Goal: Information Seeking & Learning: Find specific fact

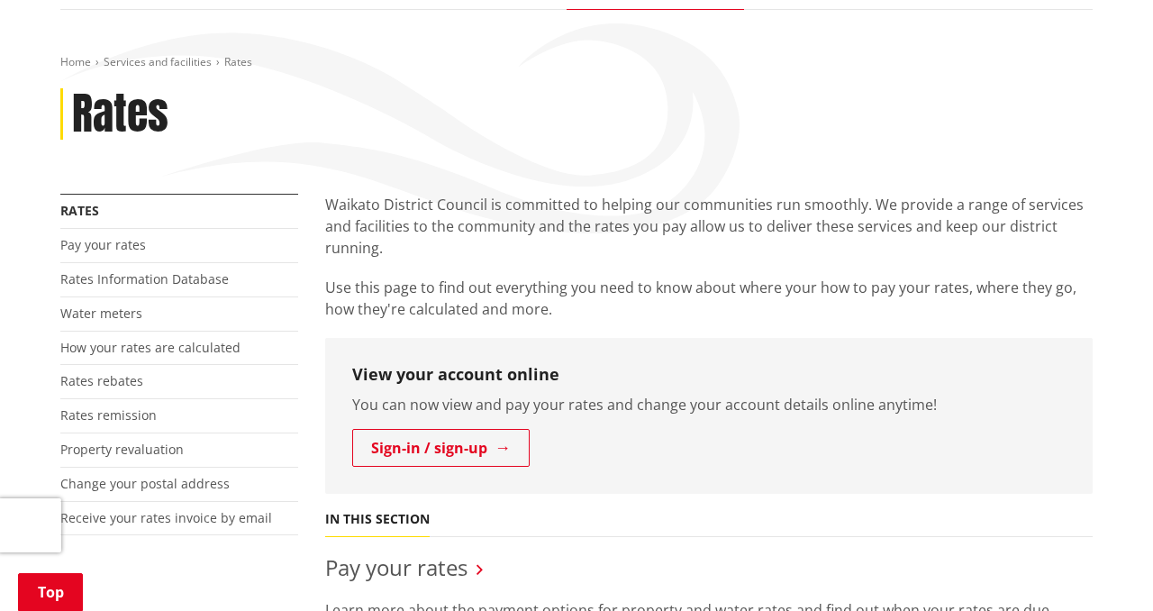
scroll to position [226, 0]
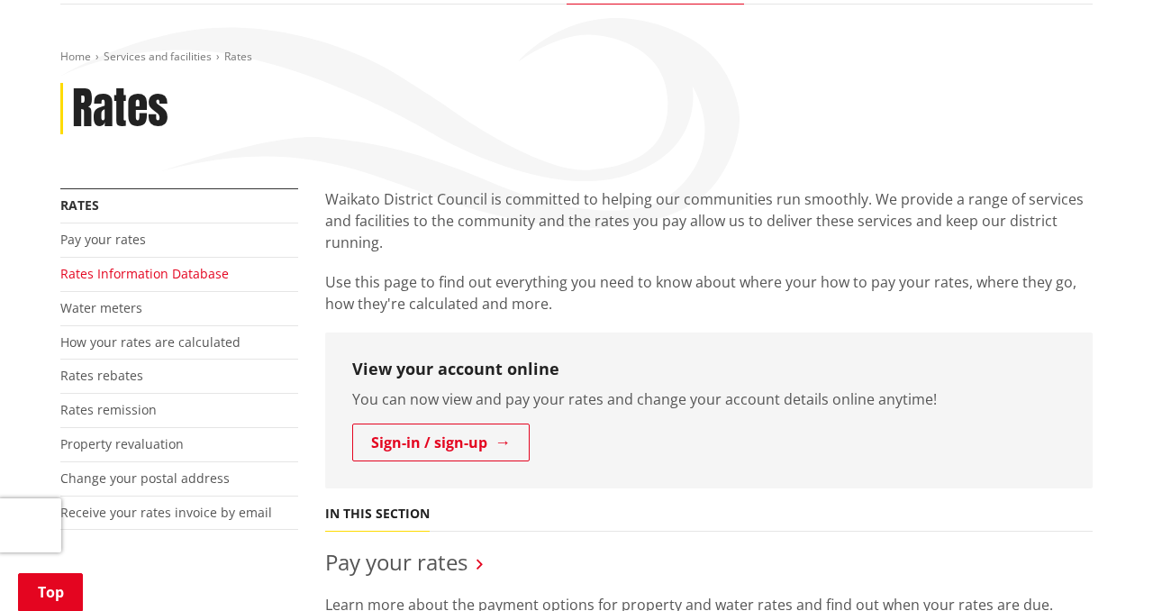
click at [132, 273] on link "Rates Information Database" at bounding box center [144, 273] width 168 height 17
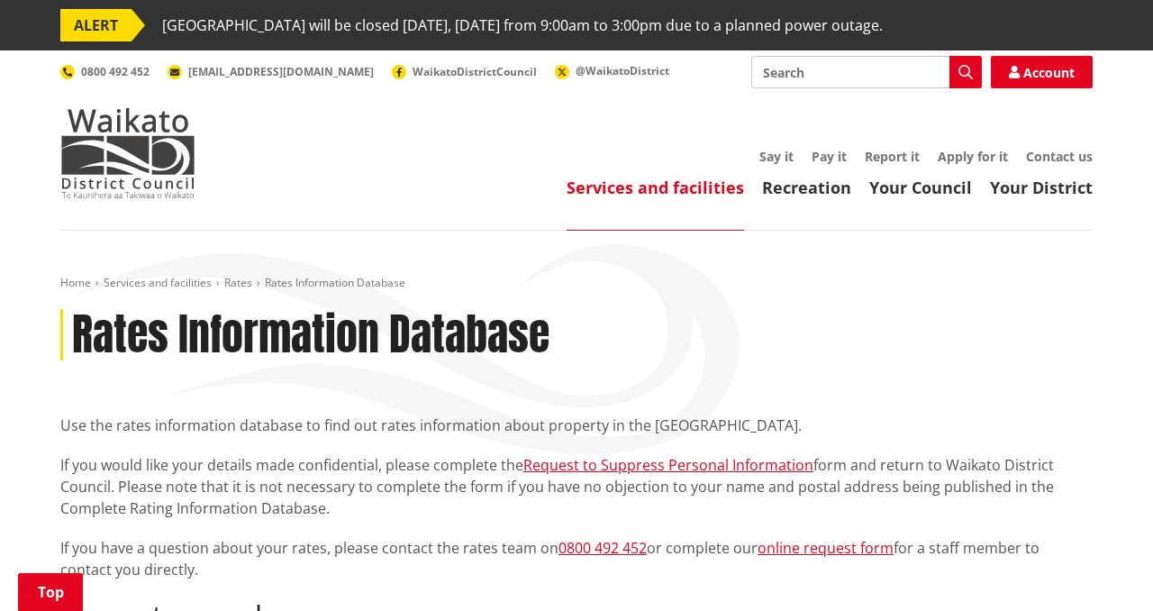
scroll to position [416, 0]
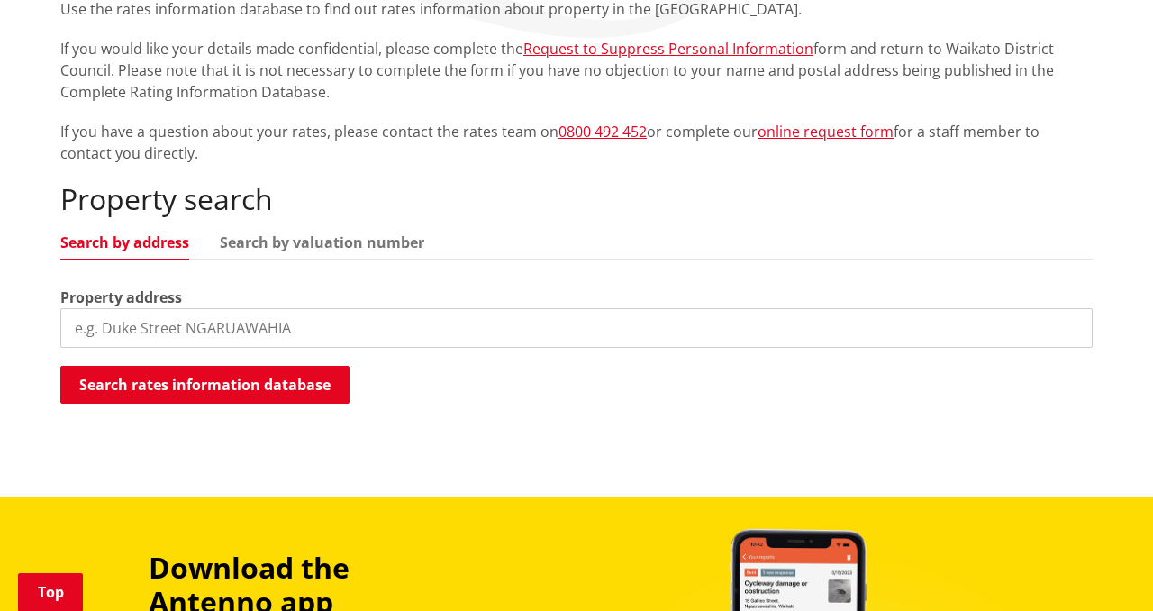
click at [244, 327] on input "search" at bounding box center [576, 328] width 1032 height 40
type input "[STREET_ADDRESS]"
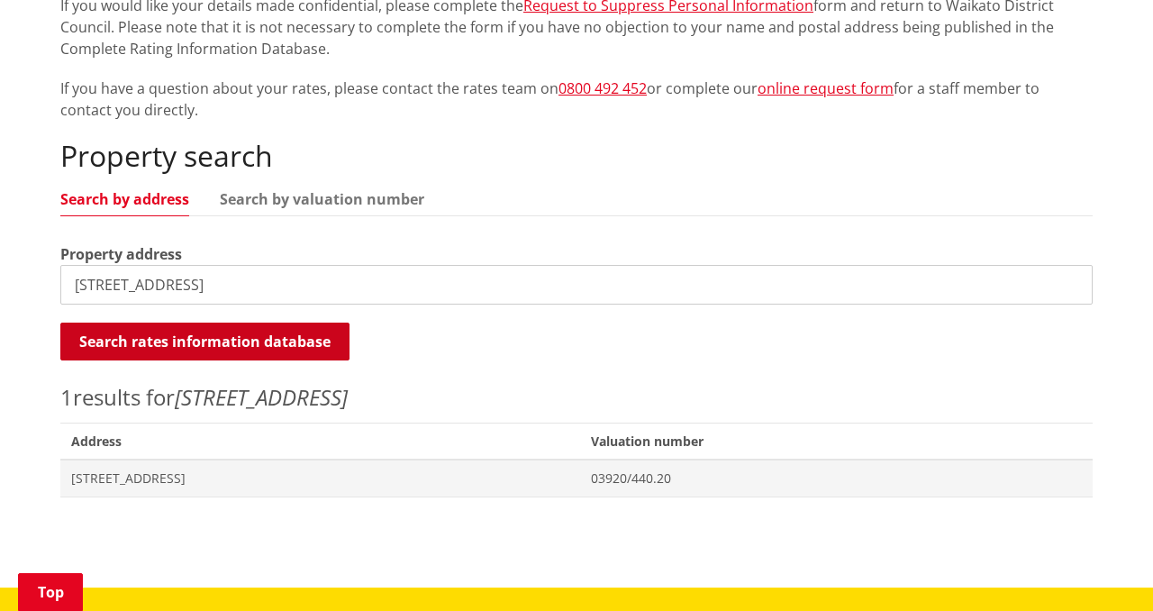
scroll to position [518, 0]
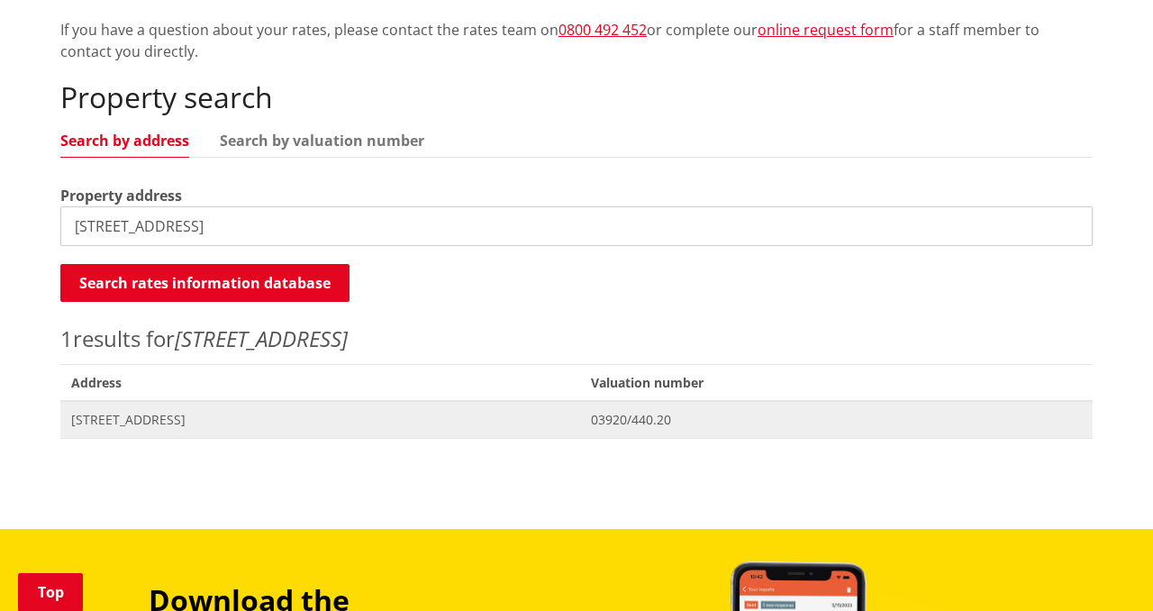
click at [151, 415] on span "[STREET_ADDRESS]" at bounding box center [320, 420] width 498 height 18
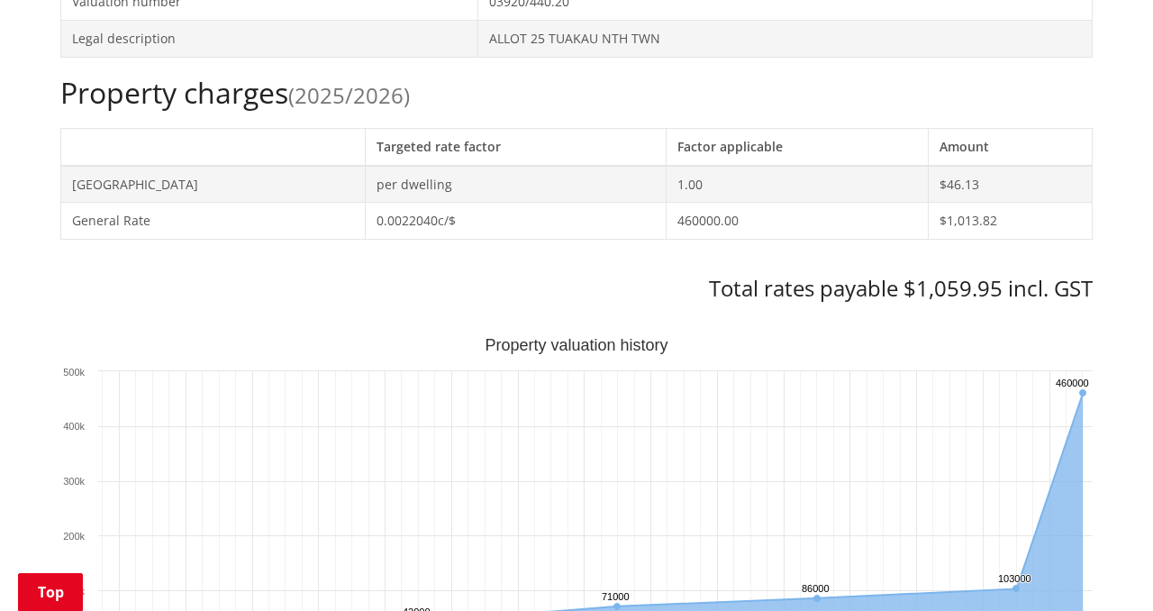
scroll to position [765, 0]
drag, startPoint x: 822, startPoint y: 267, endPoint x: 1026, endPoint y: 275, distance: 203.6
click at [998, 269] on div "Property charges (2025/2026) Targeted rate factor Factor applicable Amount [GEO…" at bounding box center [576, 187] width 1032 height 226
click at [1026, 275] on h3 "Total rates payable $1,059.95 incl. GST" at bounding box center [576, 287] width 1032 height 26
